Goal: Task Accomplishment & Management: Manage account settings

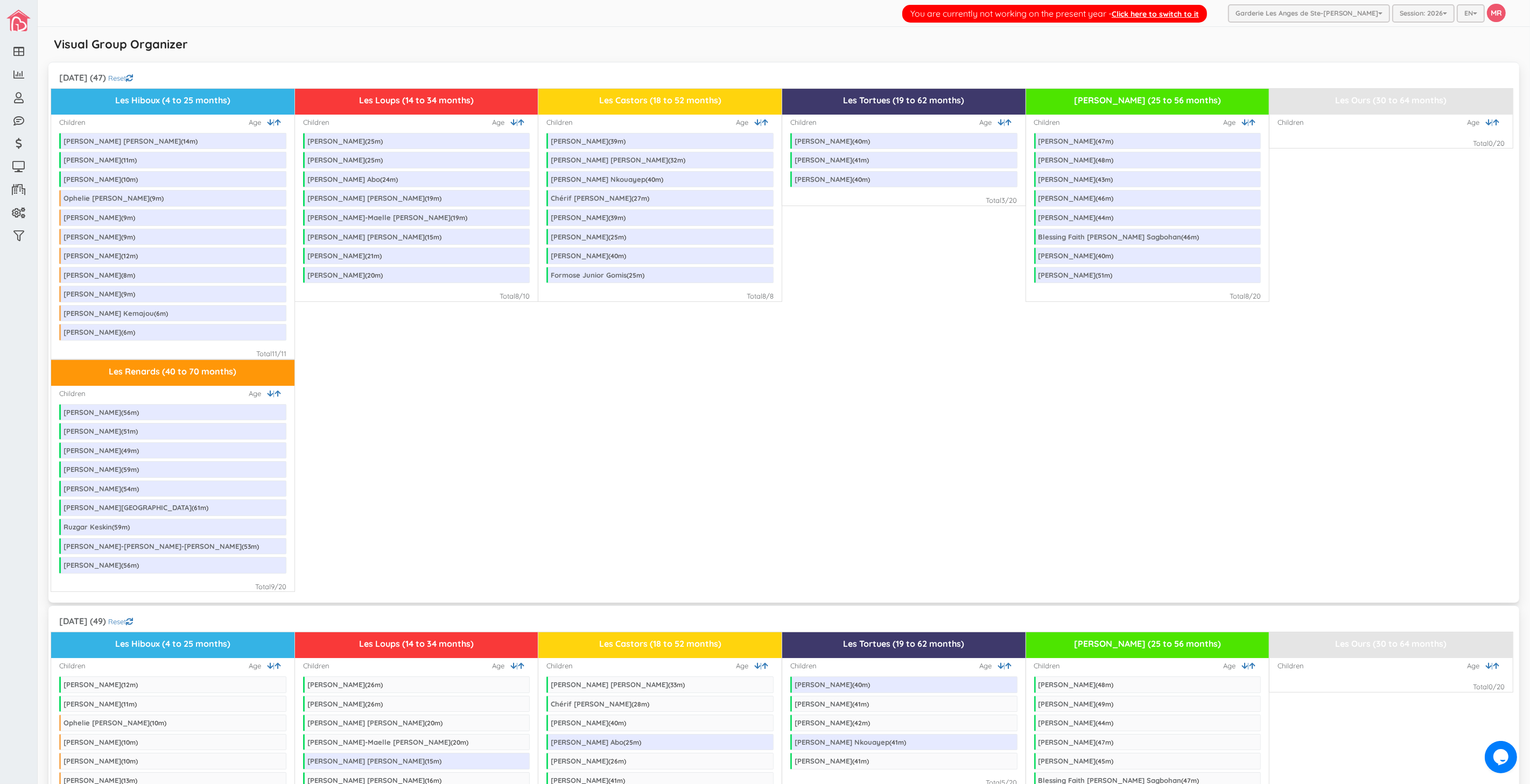
scroll to position [454, 0]
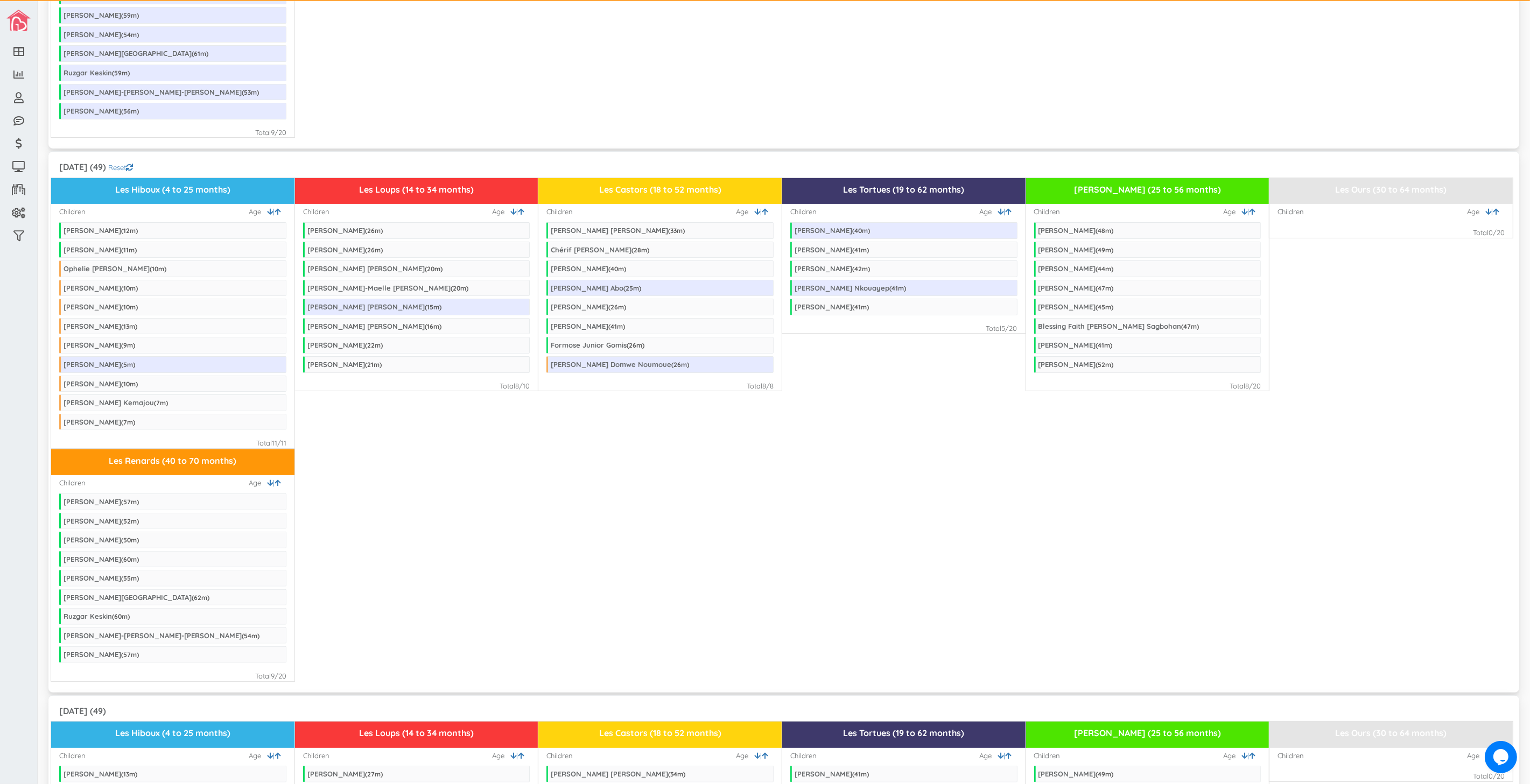
click at [822, 449] on div "Les Hiboux (4 to 25 months) Children | Age Lyviah Leroux ( 12 m) Frédéric Maher…" at bounding box center [783, 313] width 1465 height 271
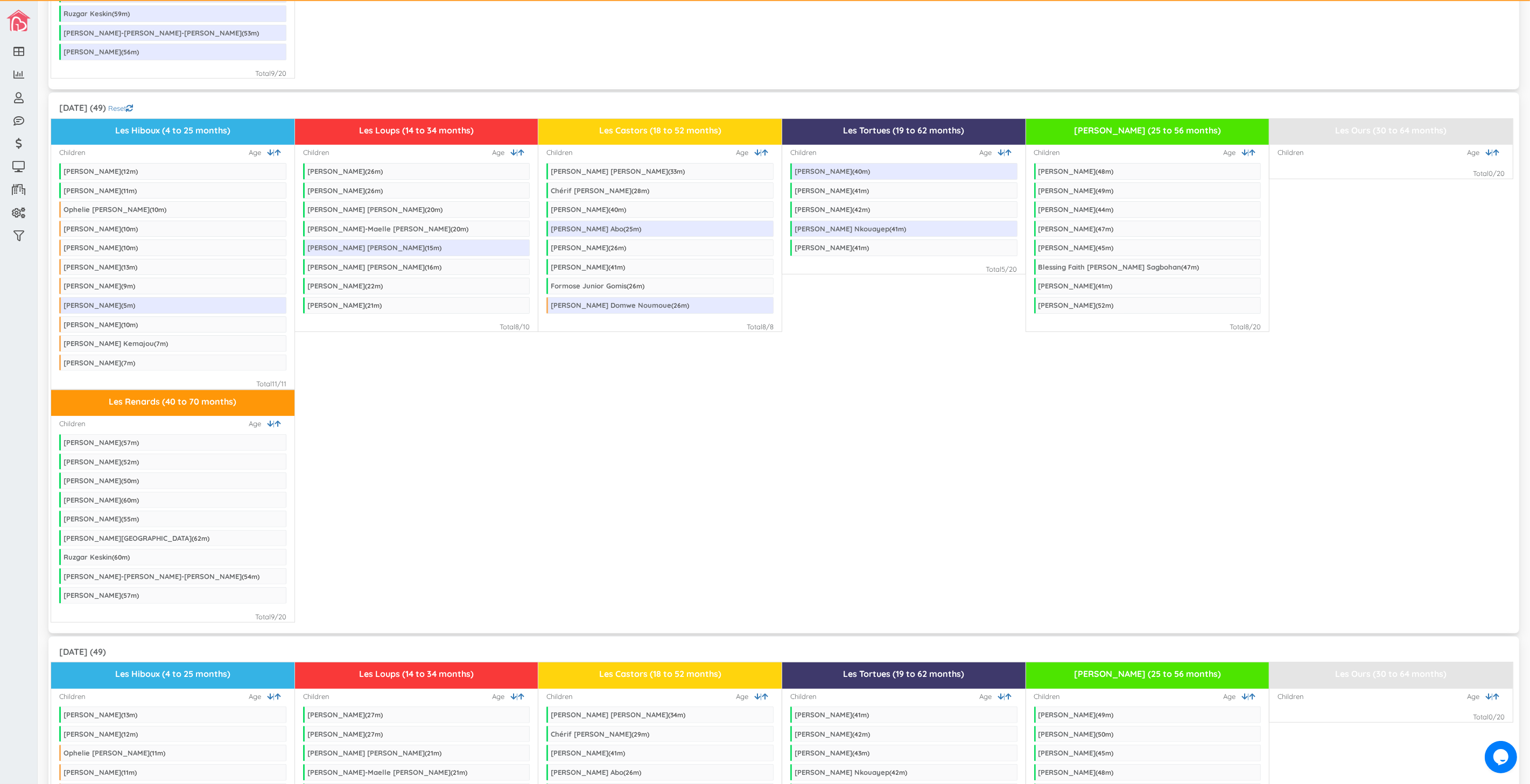
scroll to position [514, 0]
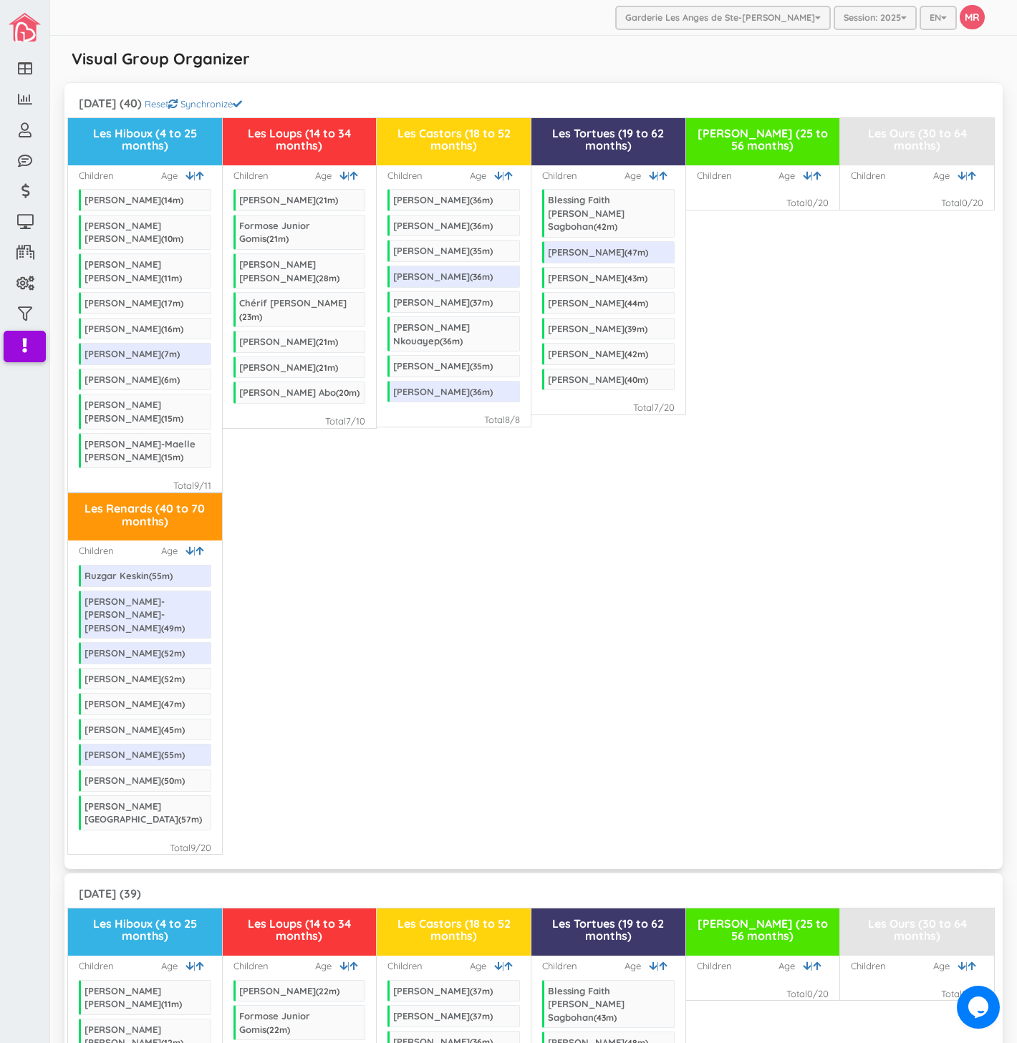
scroll to position [2281, 0]
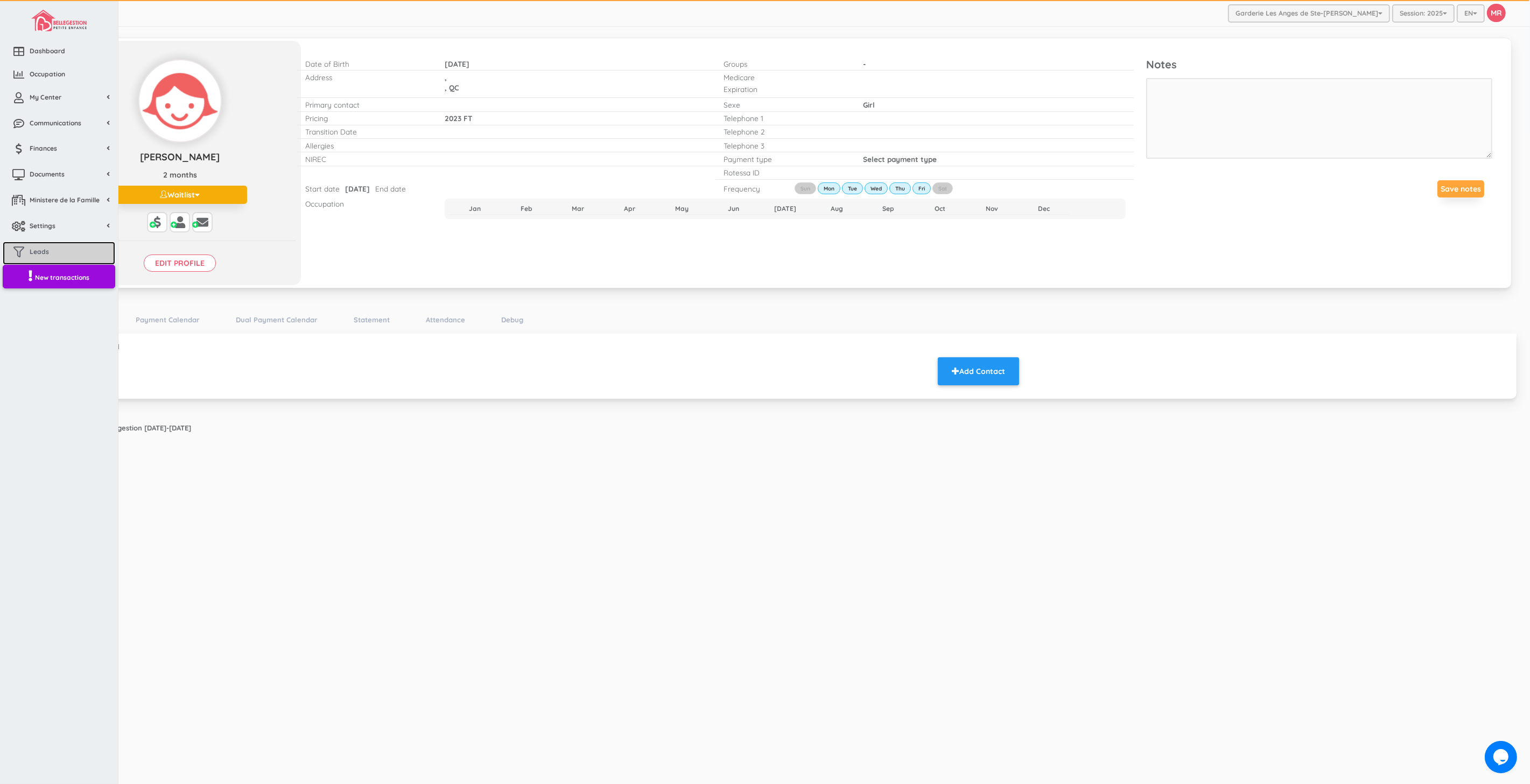
click at [39, 259] on link "Leads" at bounding box center [59, 253] width 113 height 23
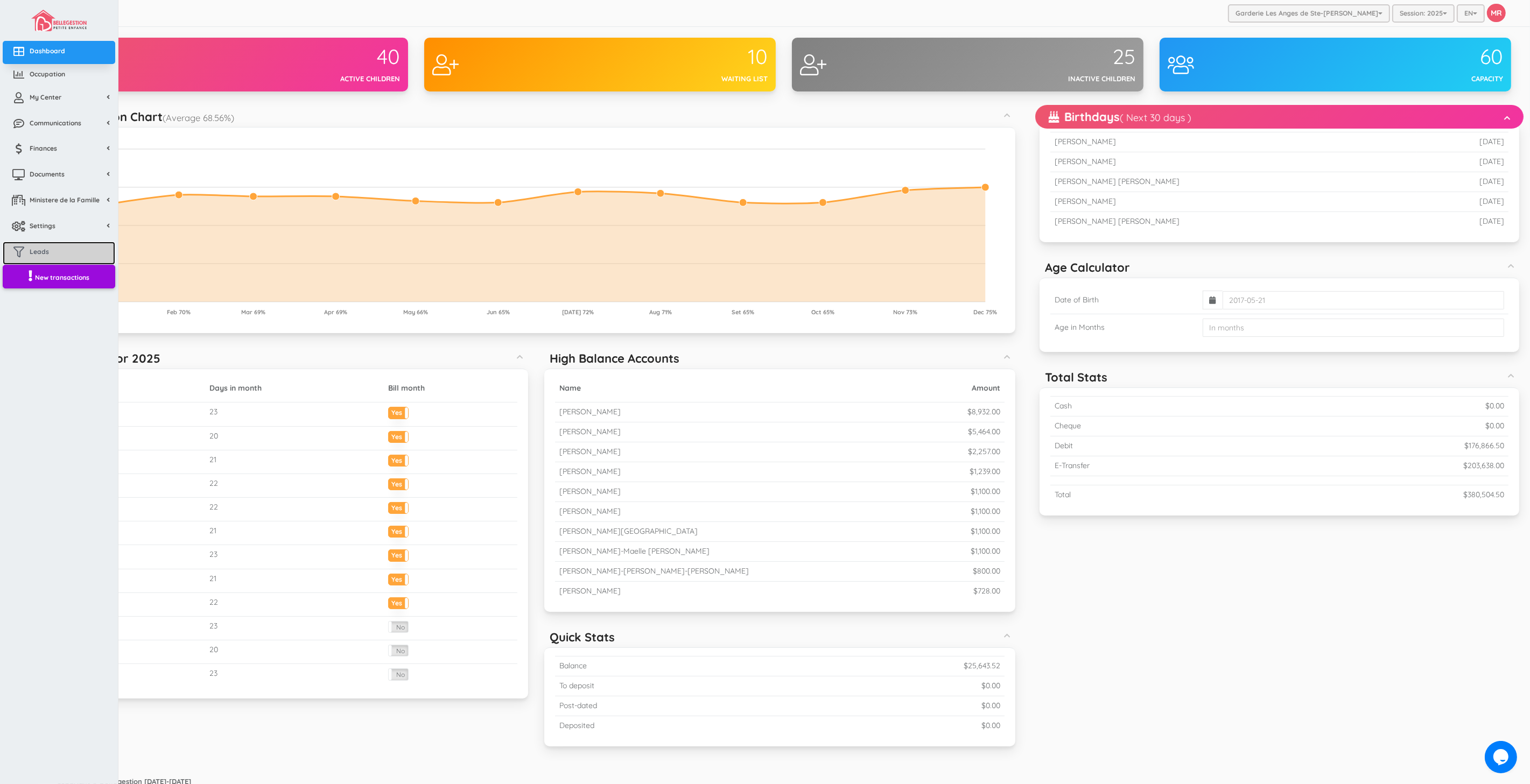
click at [29, 260] on link "Leads" at bounding box center [59, 253] width 113 height 23
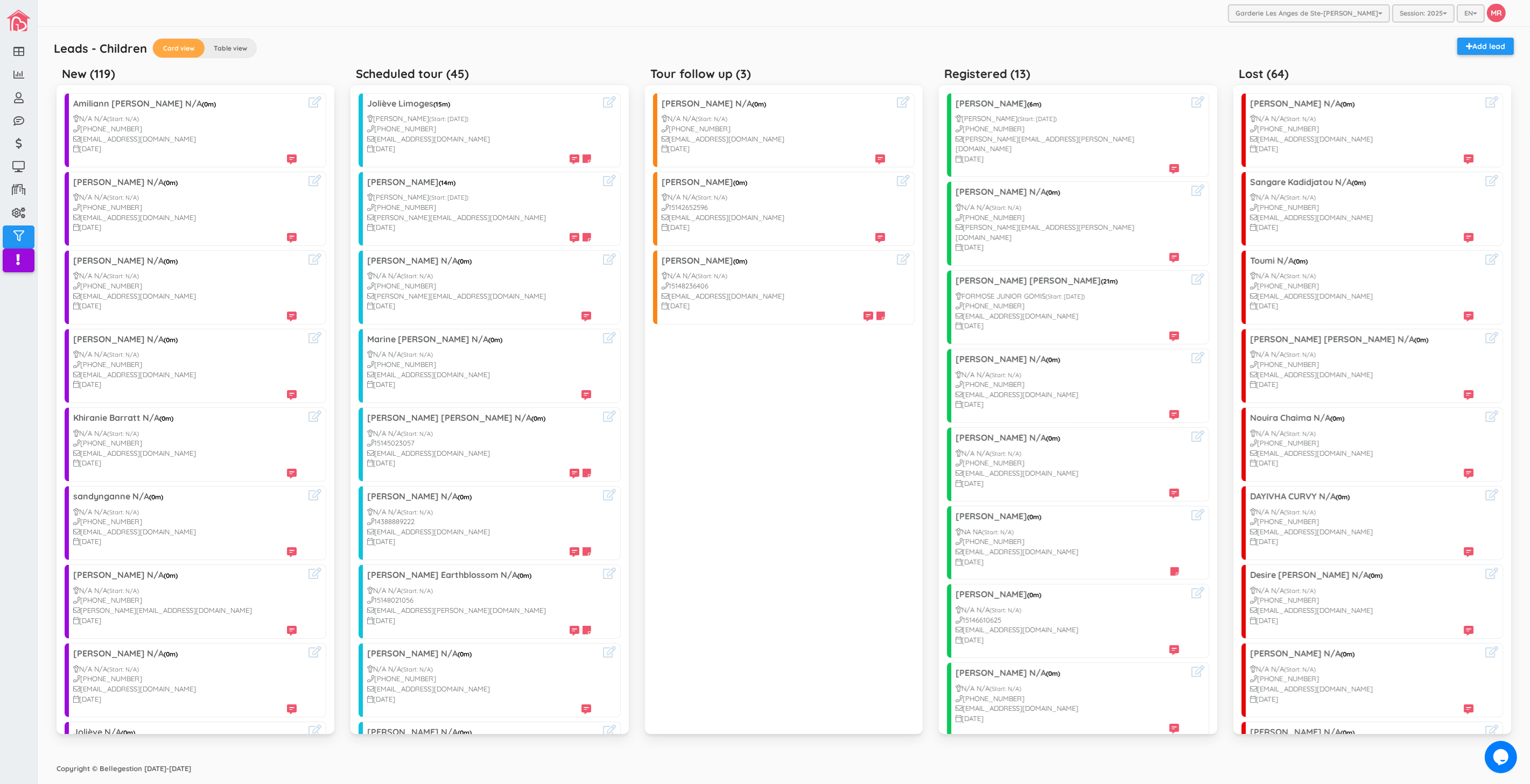
click at [47, 219] on div "Leads - Children Card view Table view Add lead New (119) Amiliann Legault N/A (…" at bounding box center [783, 392] width 1481 height 721
click at [308, 183] on icon at bounding box center [314, 180] width 13 height 11
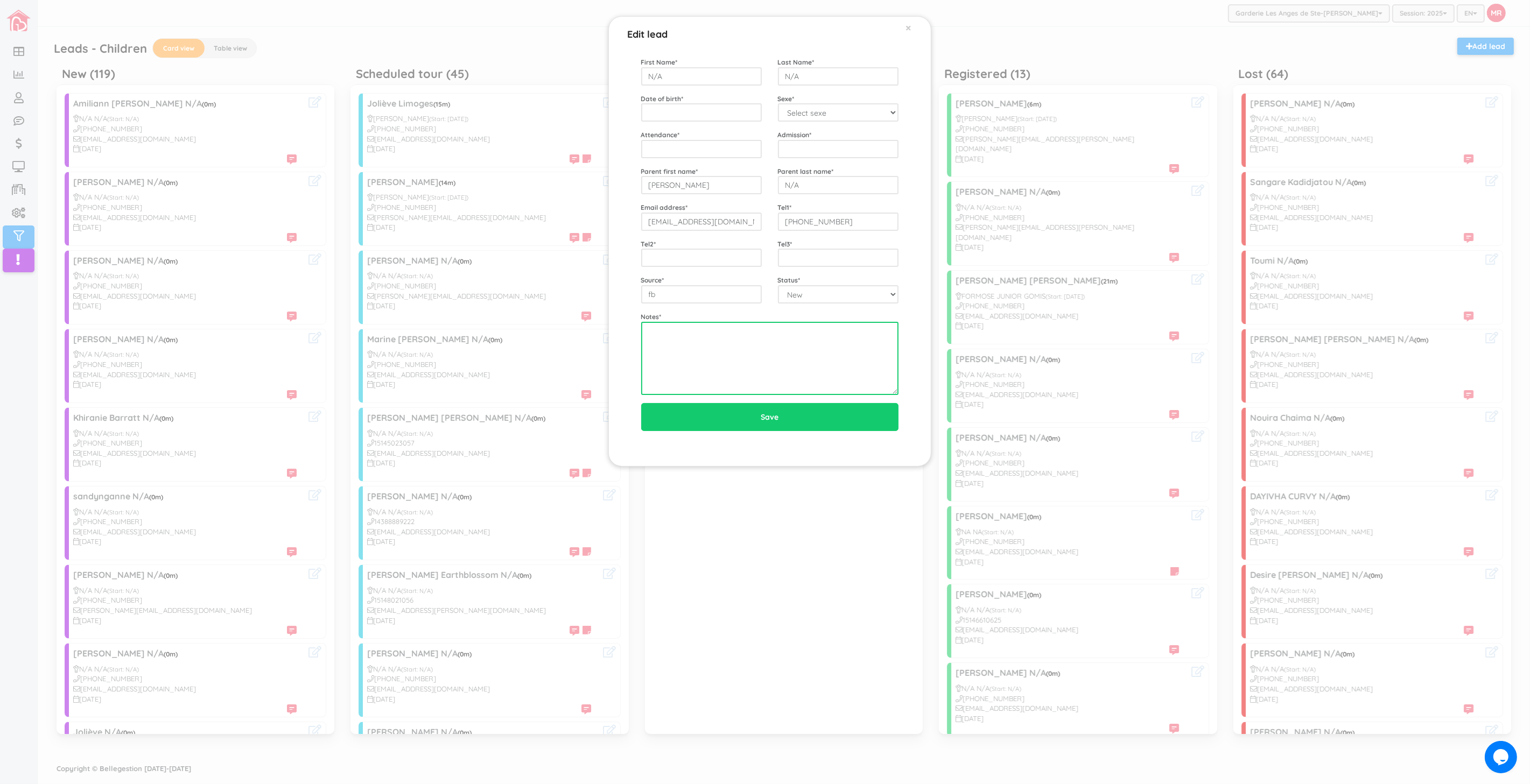
click at [750, 380] on textarea at bounding box center [770, 358] width 257 height 73
click at [342, 58] on div "Edit lead × First Name * N/A Last Name * N/A Date of birth * Sexe * Select sexe…" at bounding box center [765, 392] width 1530 height 784
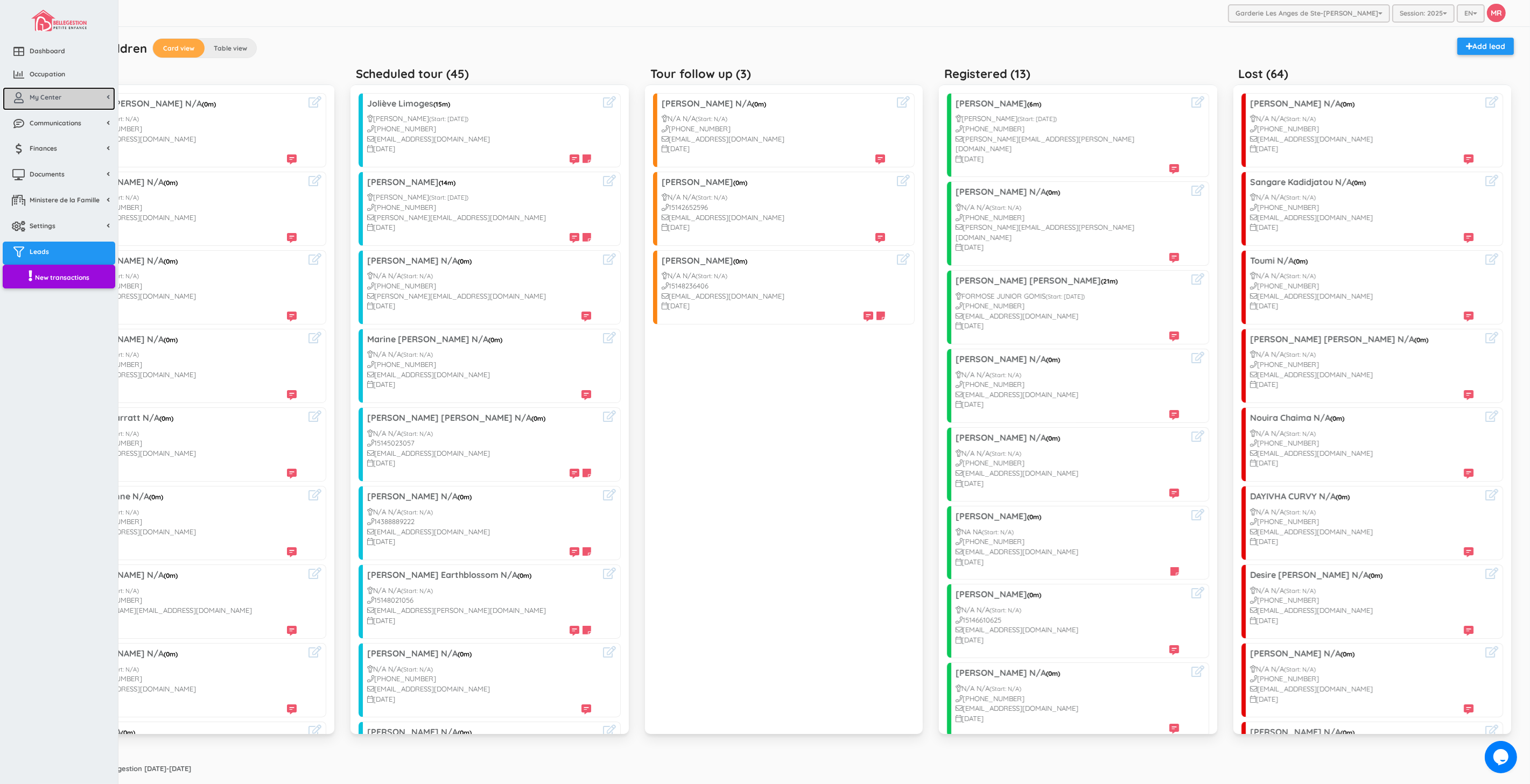
click at [27, 103] on icon at bounding box center [19, 98] width 22 height 11
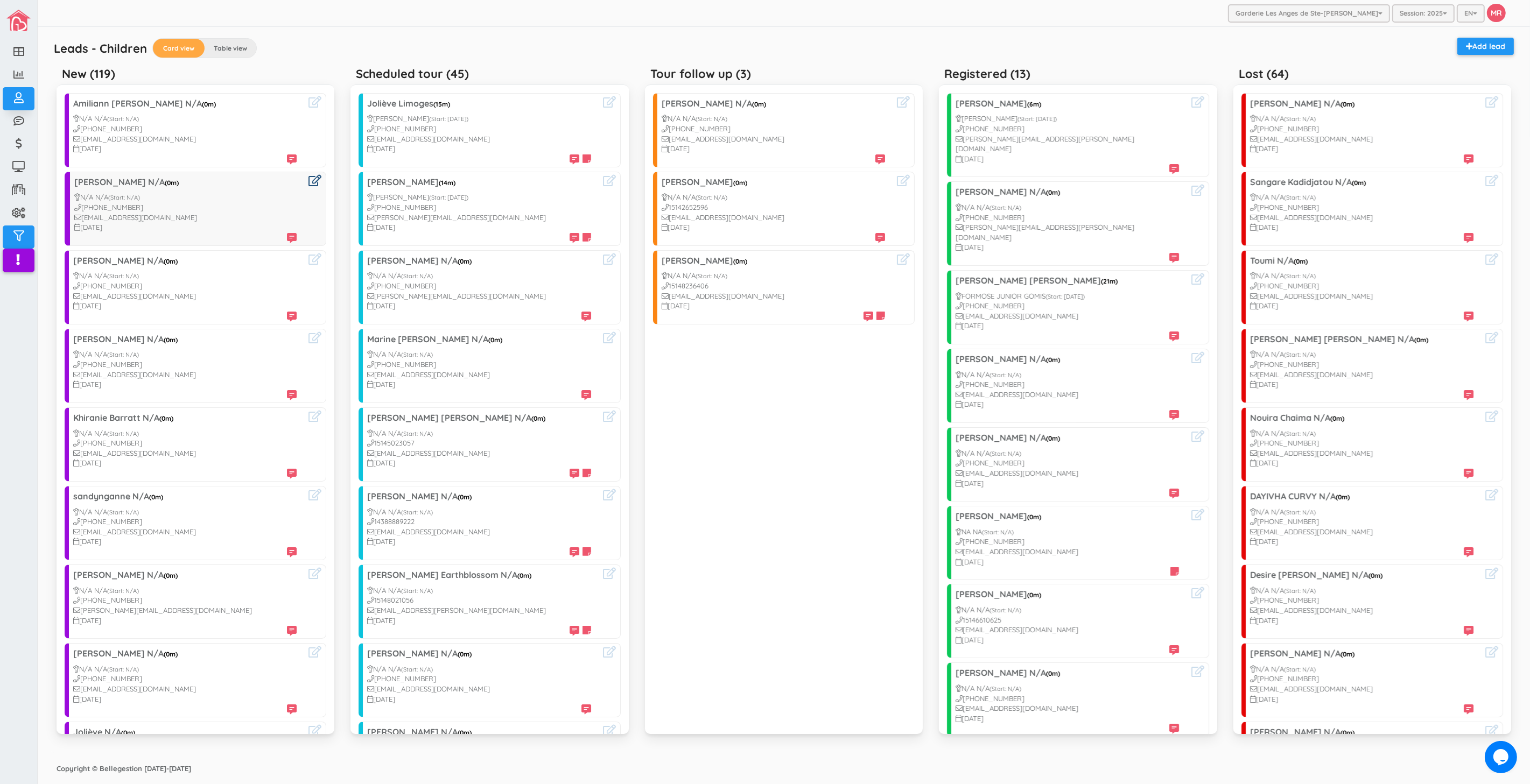
click at [308, 177] on icon at bounding box center [314, 180] width 13 height 11
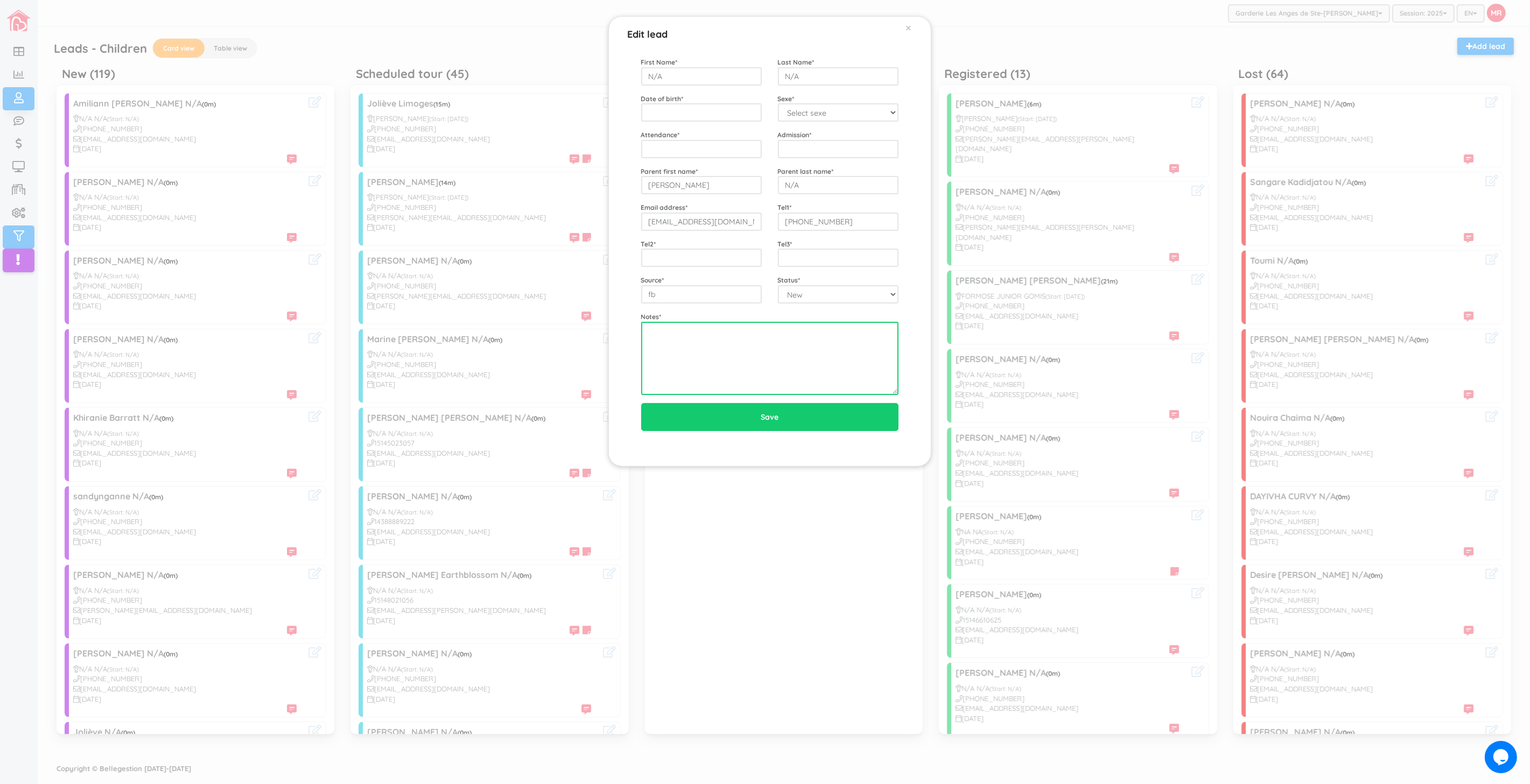
click at [680, 336] on textarea at bounding box center [770, 358] width 257 height 73
type textarea "8"
click at [680, 336] on textarea "7 mois" at bounding box center [770, 358] width 257 height 73
click at [698, 357] on textarea "7 mois fille" at bounding box center [770, 358] width 257 height 73
click at [785, 322] on textarea "7 mois fille 3 ans gars 24 octobre 2022" at bounding box center [770, 358] width 257 height 73
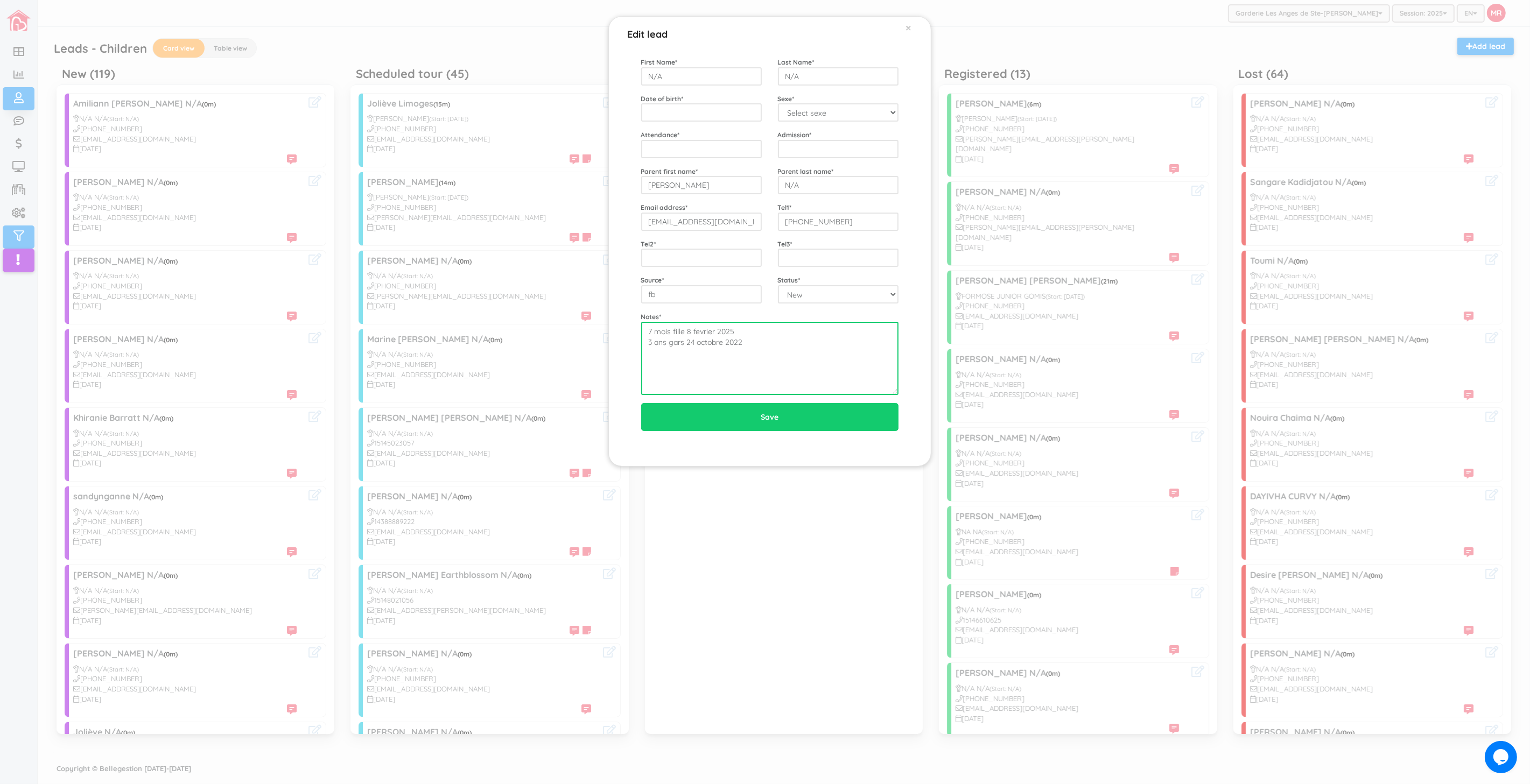
click at [786, 348] on textarea "7 mois fille 8 fevrier 2025 3 ans gars 24 octobre 2022" at bounding box center [770, 358] width 257 height 73
click at [797, 356] on textarea "7 mois fille 8 fevrier 2025 3 ans gars 24 octobre 2022" at bounding box center [770, 358] width 257 height 73
type textarea "7 mois fille 8 fevrier 2025 3 ans gars 24 octobre 2022"
click at [842, 363] on textarea "7 mois fille 8 fevrier 2025 3 ans gars 24 octobre 2022" at bounding box center [770, 358] width 257 height 73
click at [862, 316] on div "Notes * 7 mois fille 8 fevrier 2025 3 ans gars 24 octobre 2022" at bounding box center [770, 353] width 274 height 83
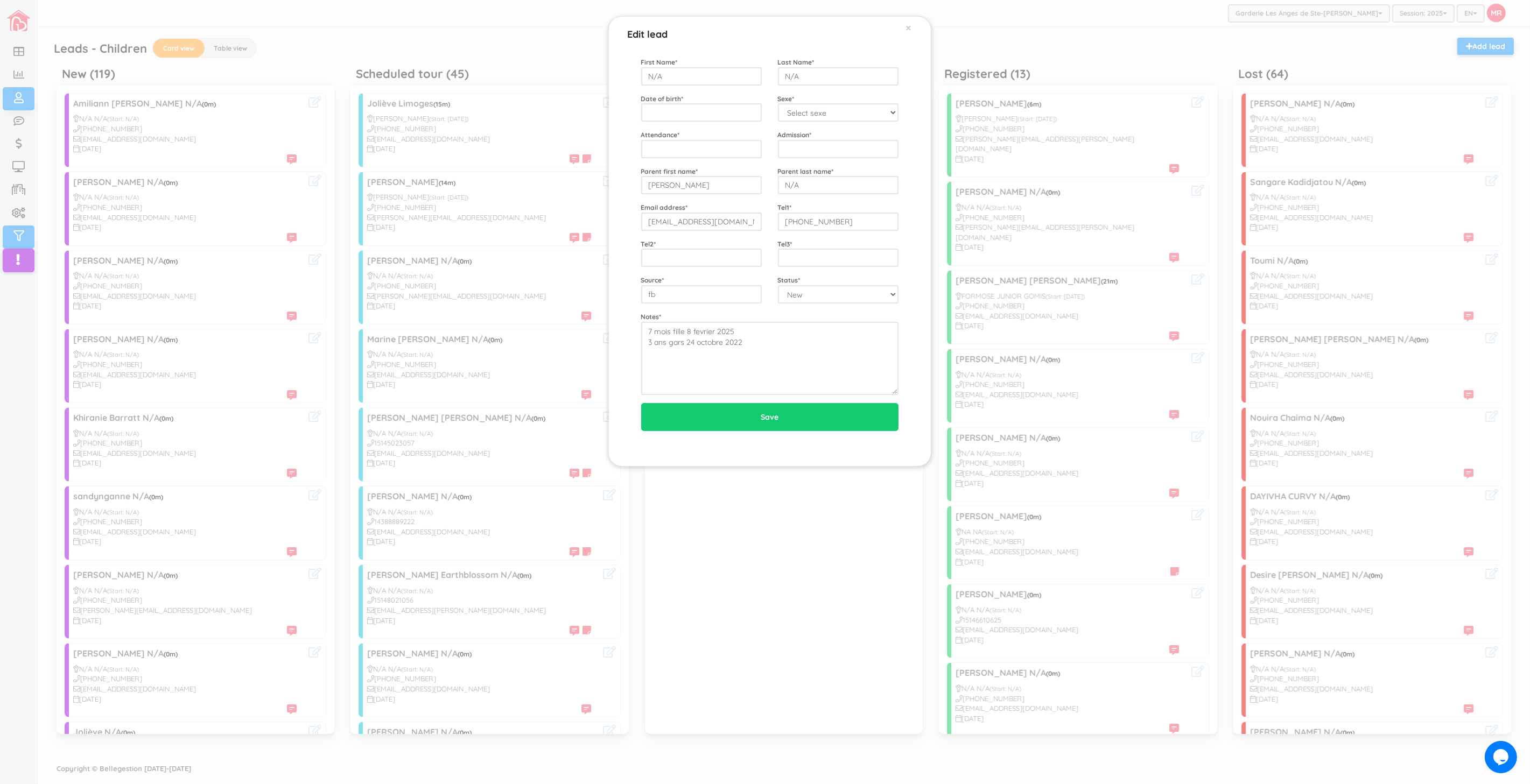
click at [885, 314] on div "Notes * 7 mois fille 8 fevrier 2025 3 ans gars 24 octobre 2022" at bounding box center [770, 353] width 274 height 83
click at [776, 309] on div "First Name * N/A Last Name * N/A Date of birth * Sexe * Select sexe Boy Girl At…" at bounding box center [770, 226] width 257 height 338
click at [772, 291] on div "Status * New Scheduled tour Tour follow up Registered Lost" at bounding box center [838, 289] width 137 height 29
click at [696, 183] on input "Vanessa Boyer" at bounding box center [701, 185] width 120 height 18
click at [733, 228] on input "[EMAIL_ADDRESS][DOMAIN_NAME]" at bounding box center [701, 222] width 120 height 18
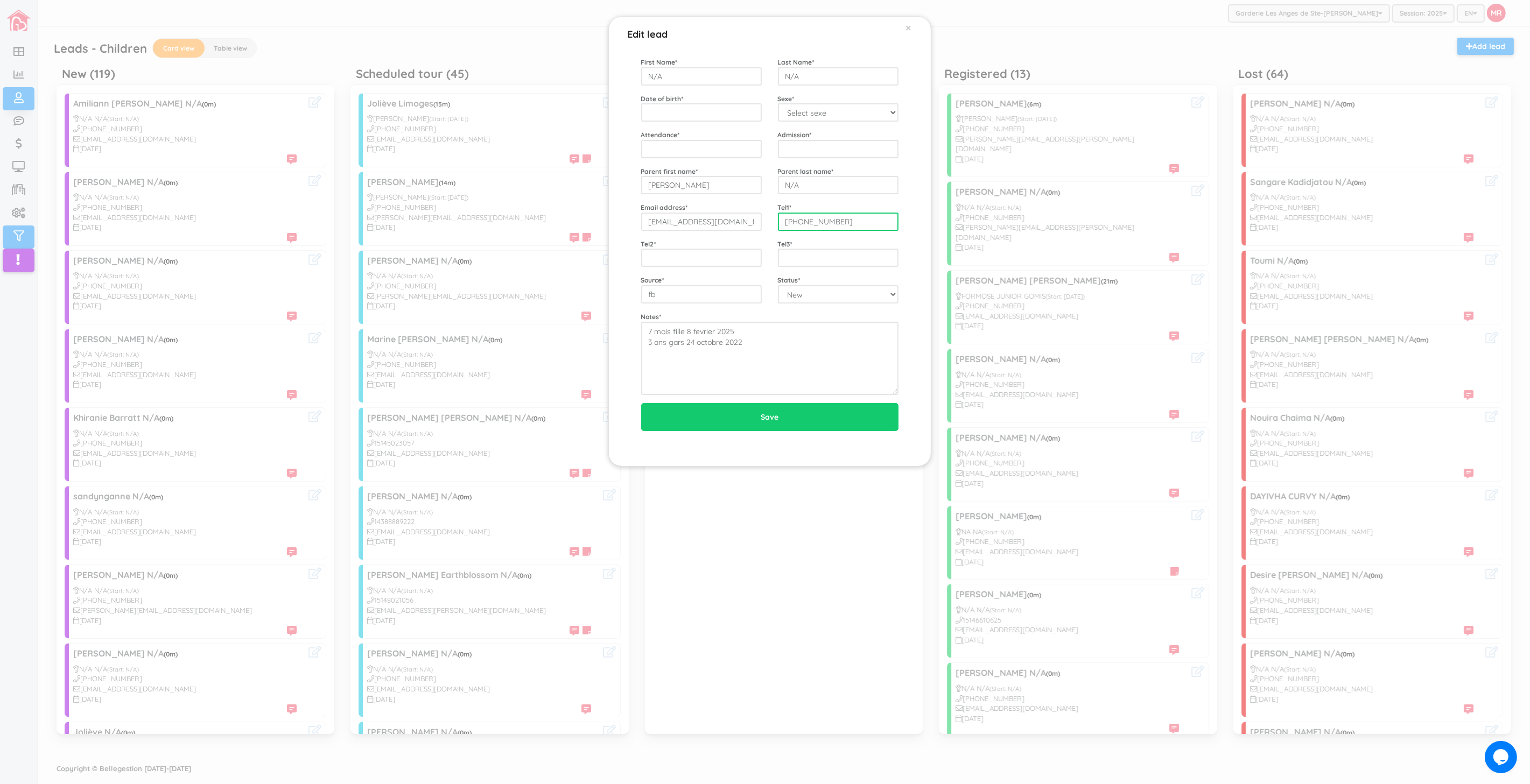
click at [878, 222] on input "[PHONE_NUMBER]" at bounding box center [838, 222] width 120 height 18
click at [123, 348] on div "Edit lead × First Name * N/A Last Name * N/A Date of birth * Sexe * Select sexe…" at bounding box center [765, 392] width 1530 height 784
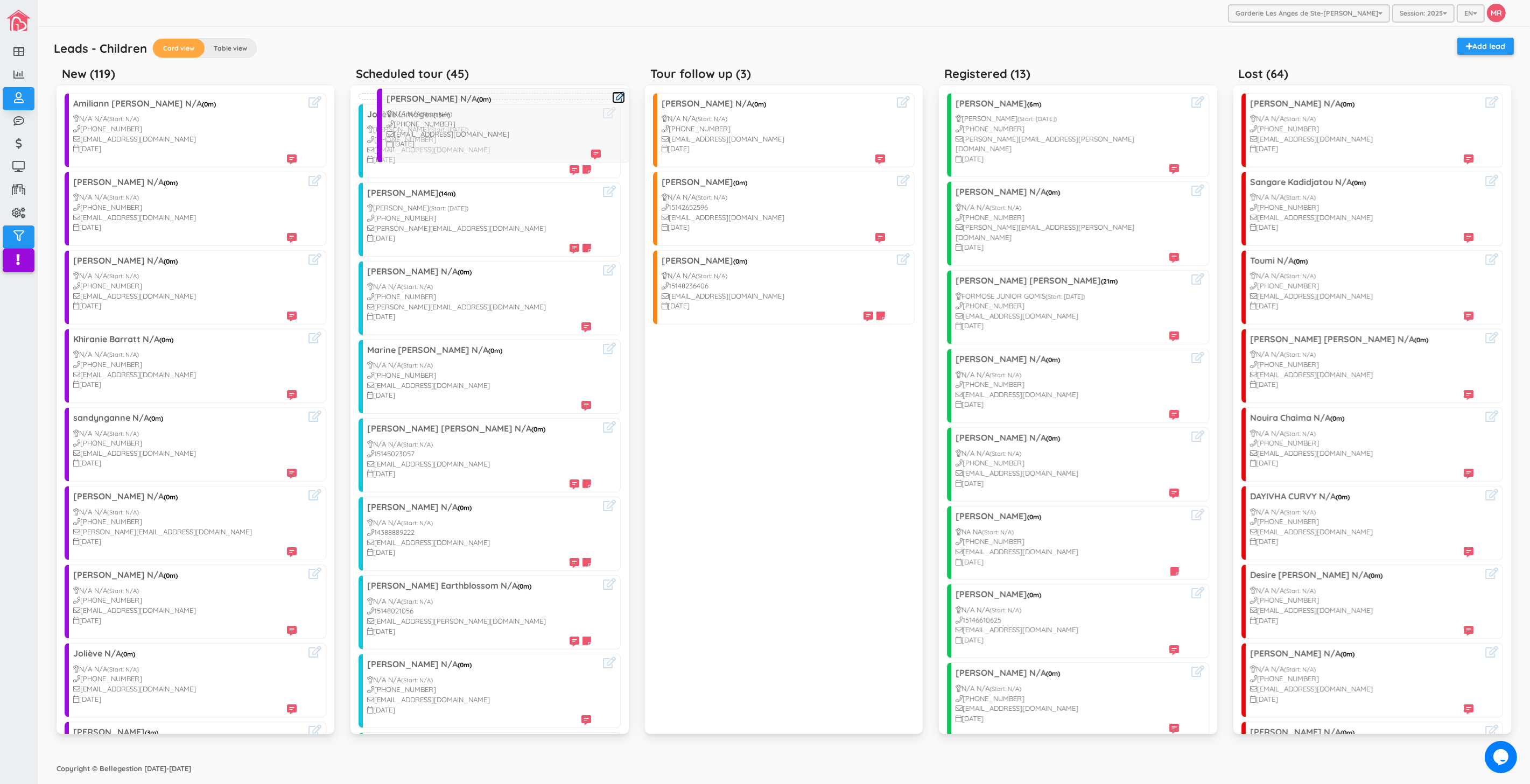
drag, startPoint x: 158, startPoint y: 189, endPoint x: 539, endPoint y: 117, distance: 387.7
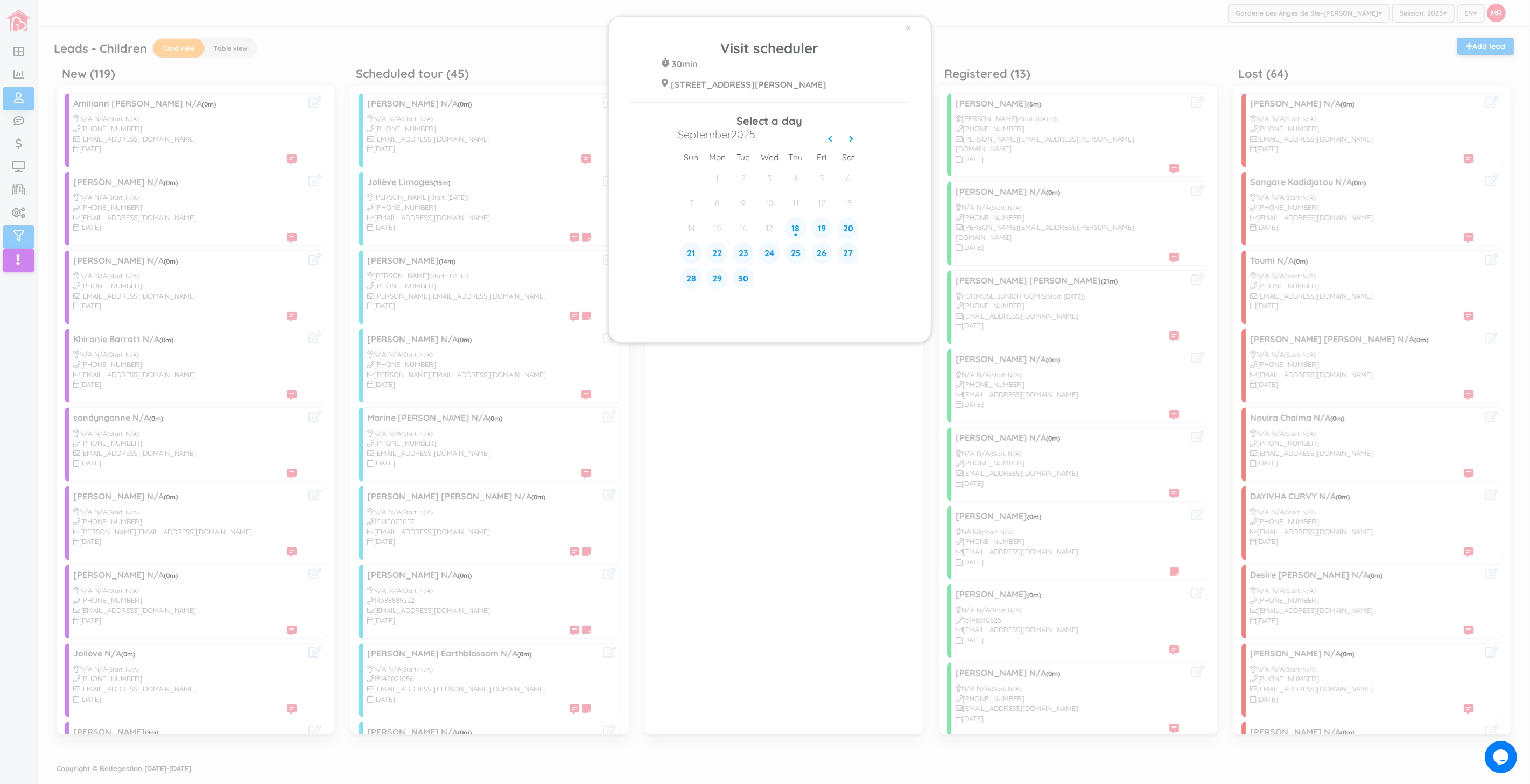
click at [495, 22] on div "× Visit scheduler 30min 428 Rue Blainville Est Ste-Thérèse J7E 1N4 Select a day…" at bounding box center [765, 392] width 1530 height 784
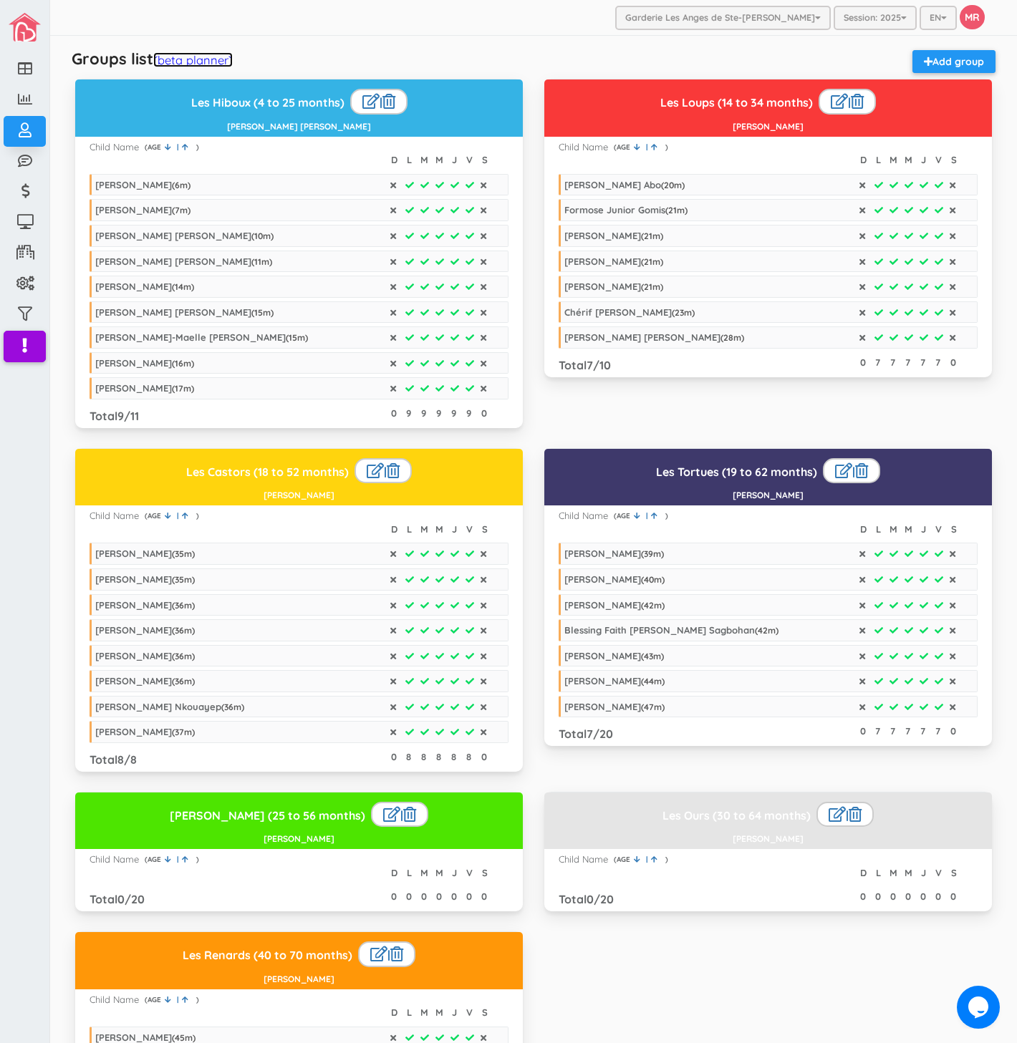
click at [216, 56] on link "(beta planner)" at bounding box center [192, 59] width 79 height 15
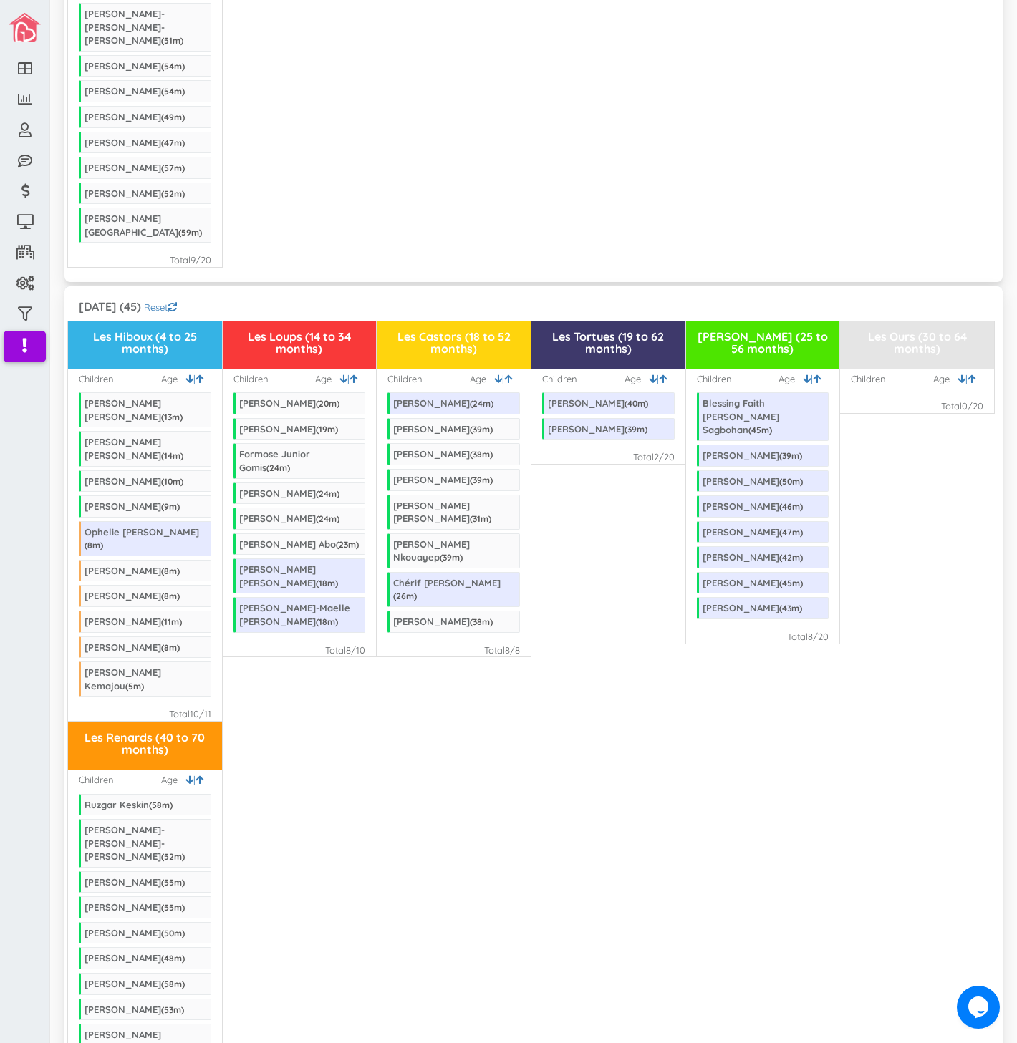
scroll to position [2295, 0]
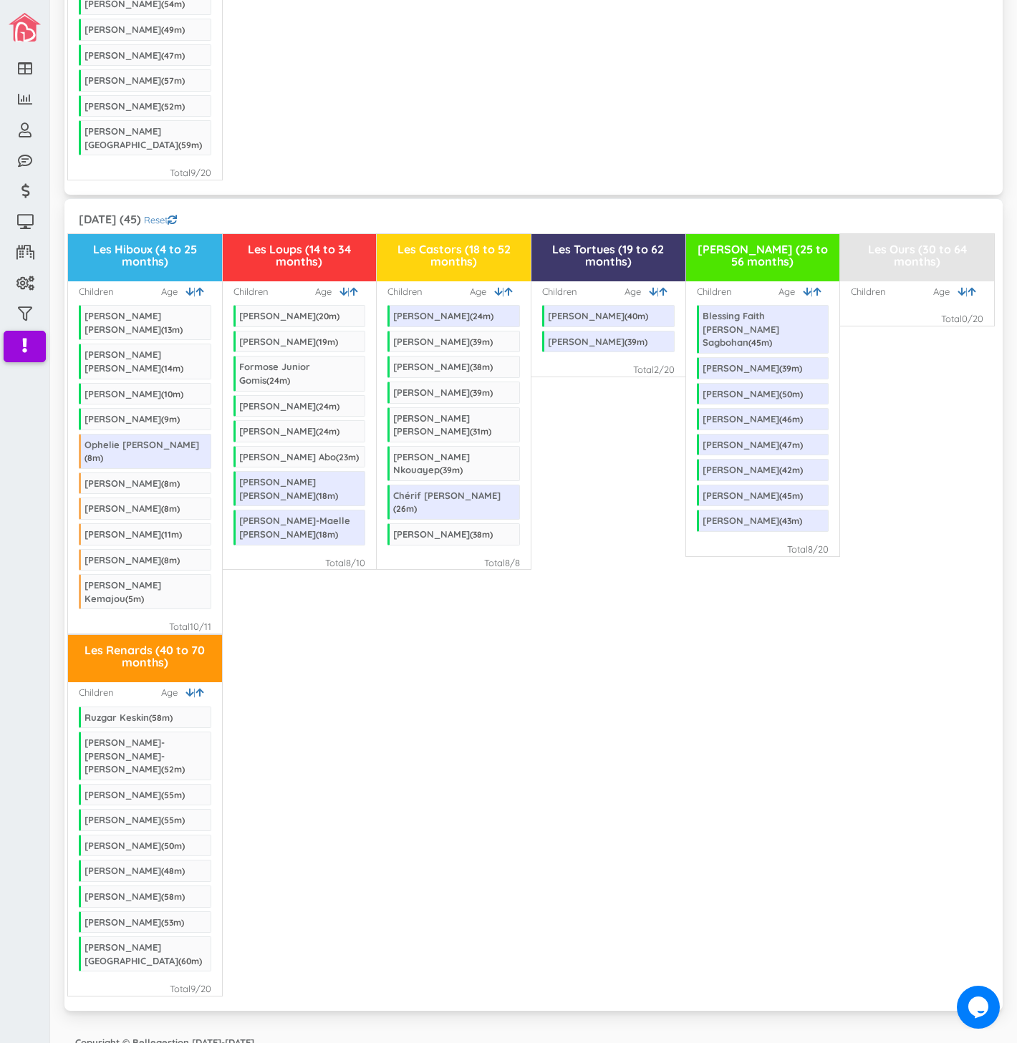
click at [521, 781] on div "Les Renards (40 to 70 months) Children | Age Ruzgar Keskin ( 58 m) Aaliyah-Rose…" at bounding box center [533, 815] width 931 height 362
click at [542, 683] on div "Les Renards (40 to 70 months) Children | Age Ruzgar Keskin ( 58 m) Aaliyah-Rose…" at bounding box center [533, 815] width 931 height 362
drag, startPoint x: 206, startPoint y: 623, endPoint x: 168, endPoint y: 624, distance: 38.7
click at [169, 624] on div "Total 10 /11" at bounding box center [190, 627] width 42 height 14
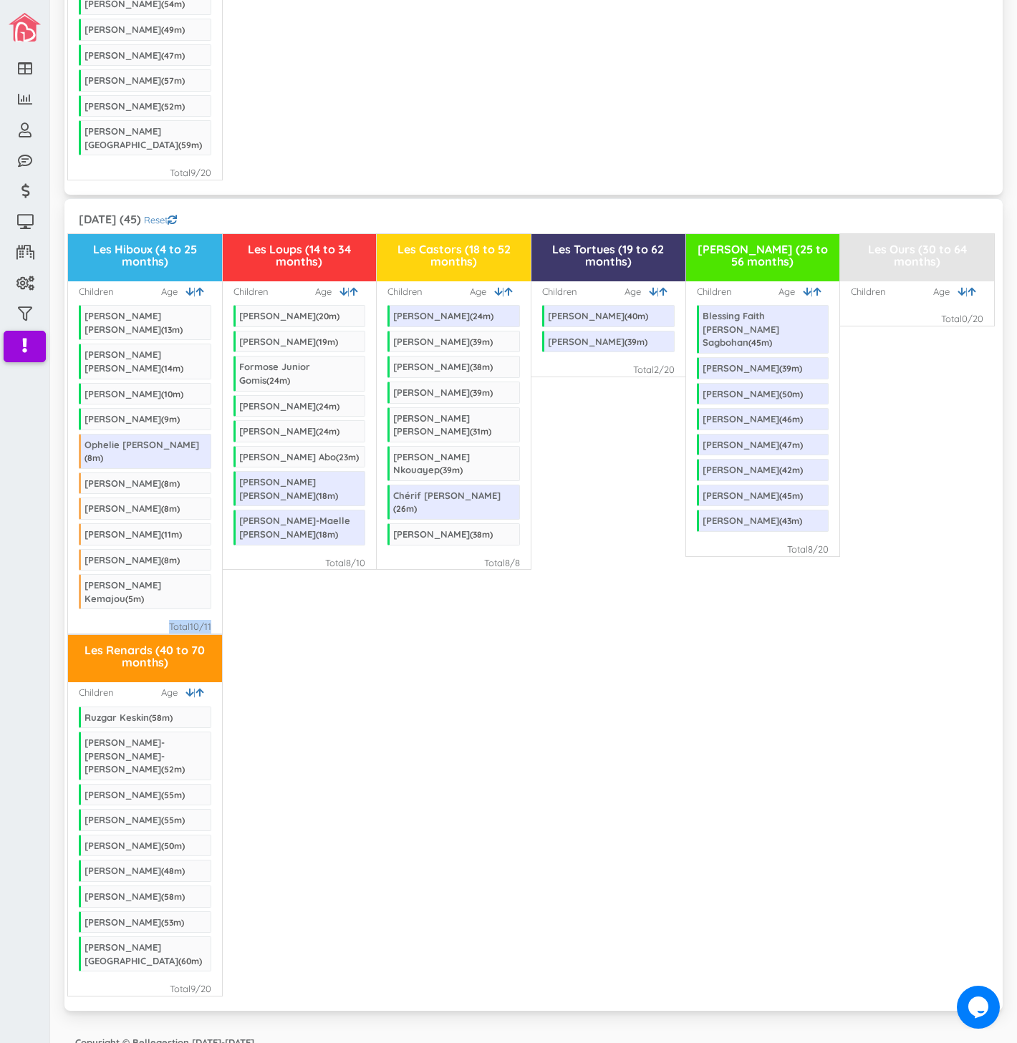
drag, startPoint x: 162, startPoint y: 624, endPoint x: 208, endPoint y: 624, distance: 46.5
click at [208, 624] on div "Les Hiboux (4 to 25 months) Children | Age Cody Murray Tong ( 13 m) Jose Martin…" at bounding box center [144, 433] width 155 height 401
click at [292, 664] on div "Les Renards (40 to 70 months) Children | Age Ruzgar Keskin ( 58 m) Aaliyah-Rose…" at bounding box center [533, 815] width 931 height 362
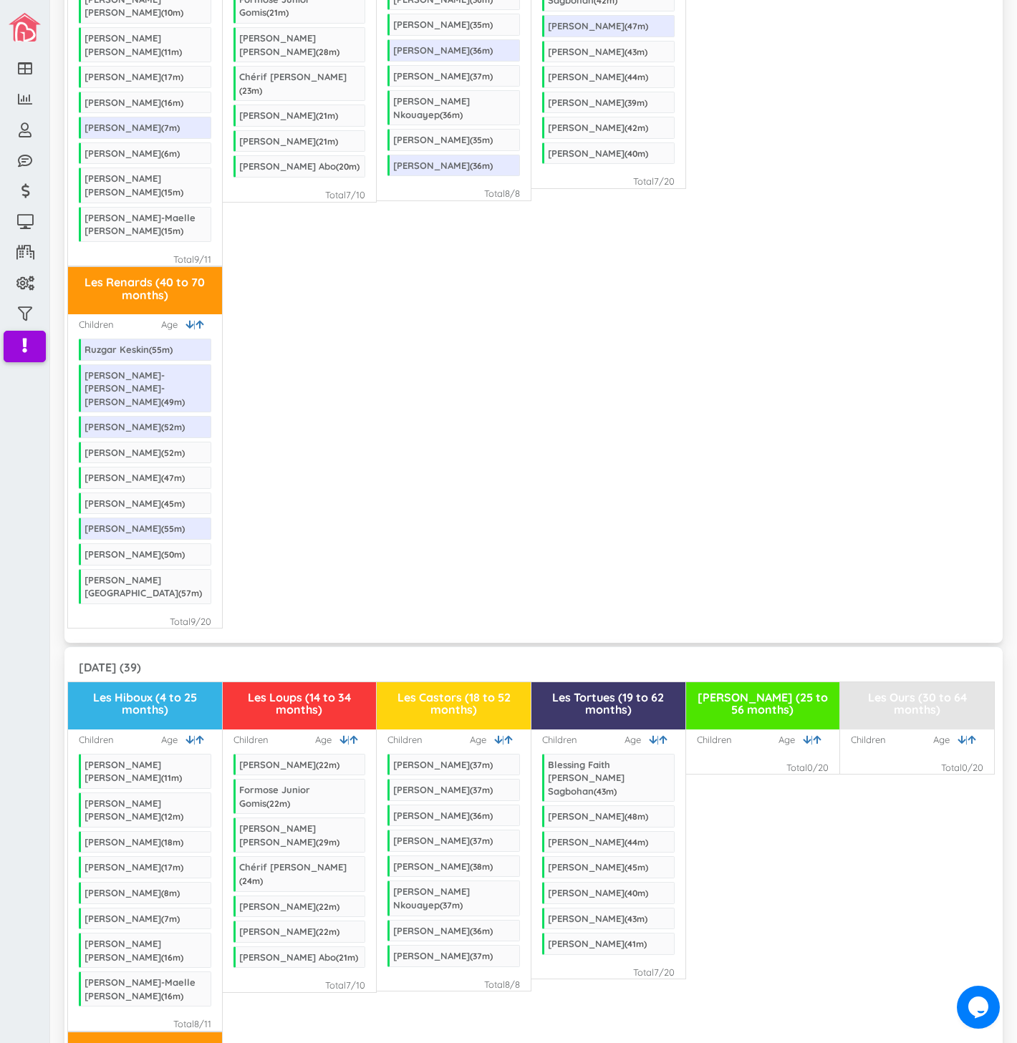
scroll to position [0, 0]
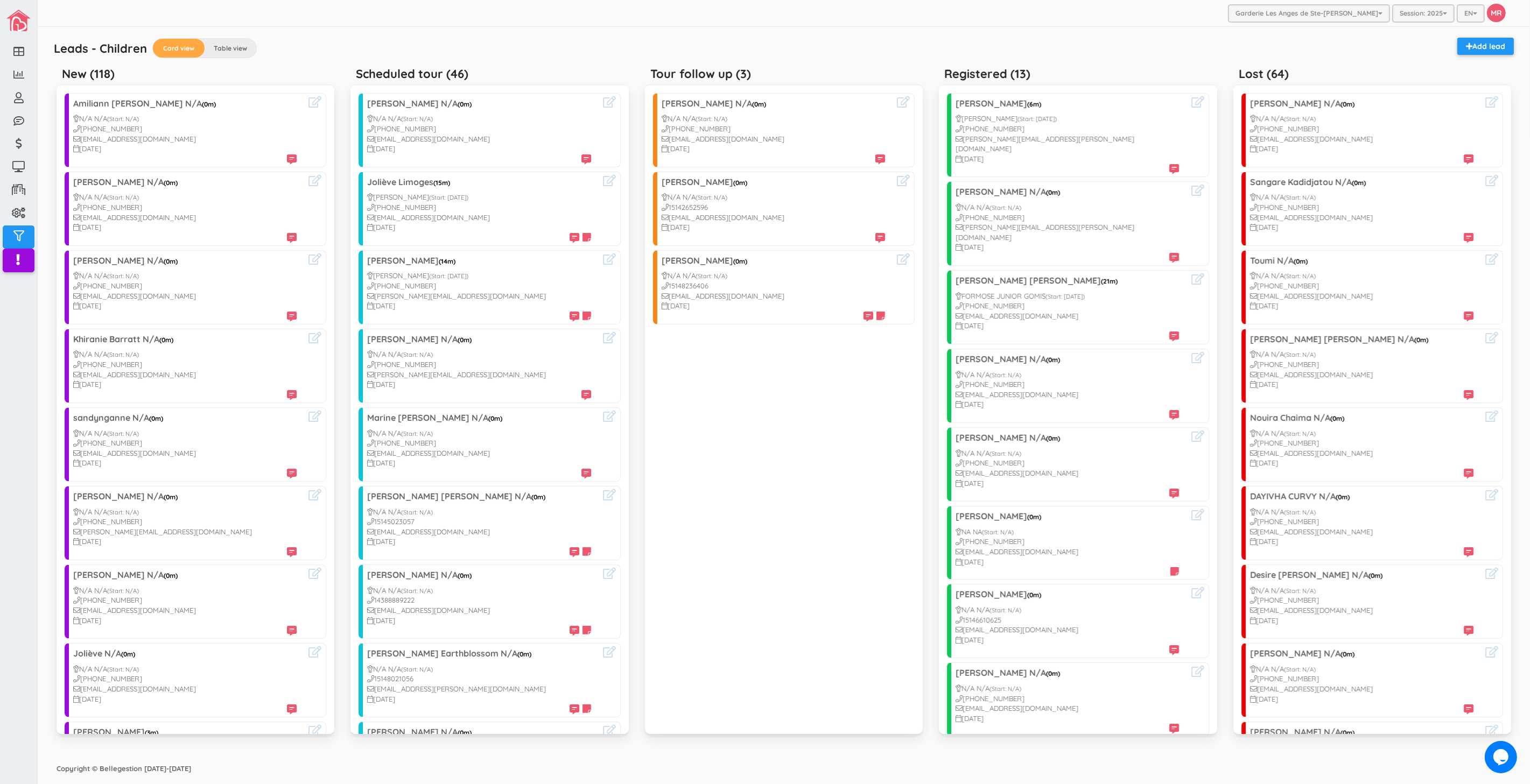
click at [682, 31] on div "Leads - Children Card view Table view Add lead New (118) [PERSON_NAME] N/A (0m)…" at bounding box center [783, 392] width 1476 height 731
